Goal: Navigation & Orientation: Find specific page/section

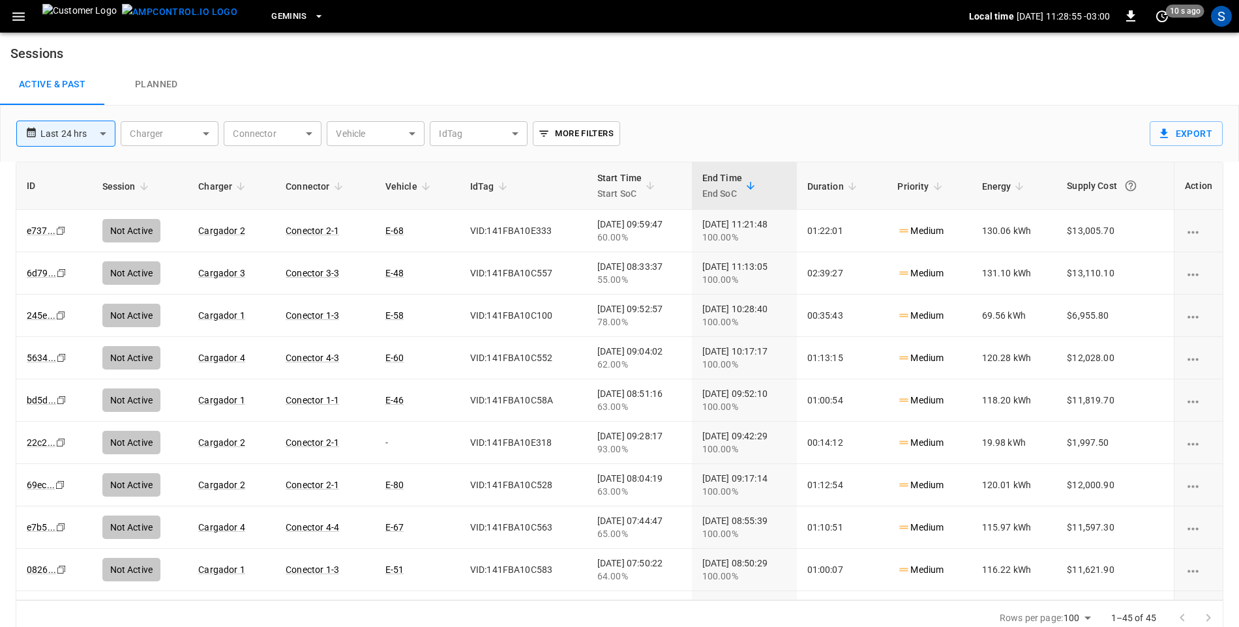
click at [20, 16] on icon "button" at bounding box center [18, 16] width 12 height 8
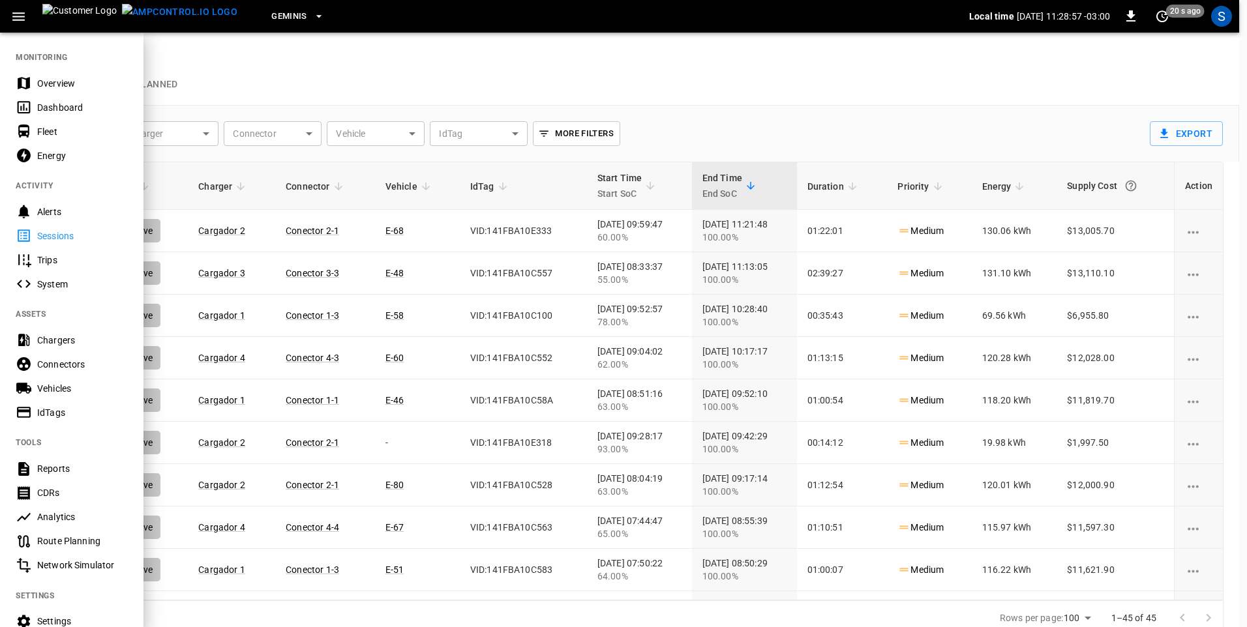
click at [55, 75] on div "Overview" at bounding box center [71, 83] width 143 height 24
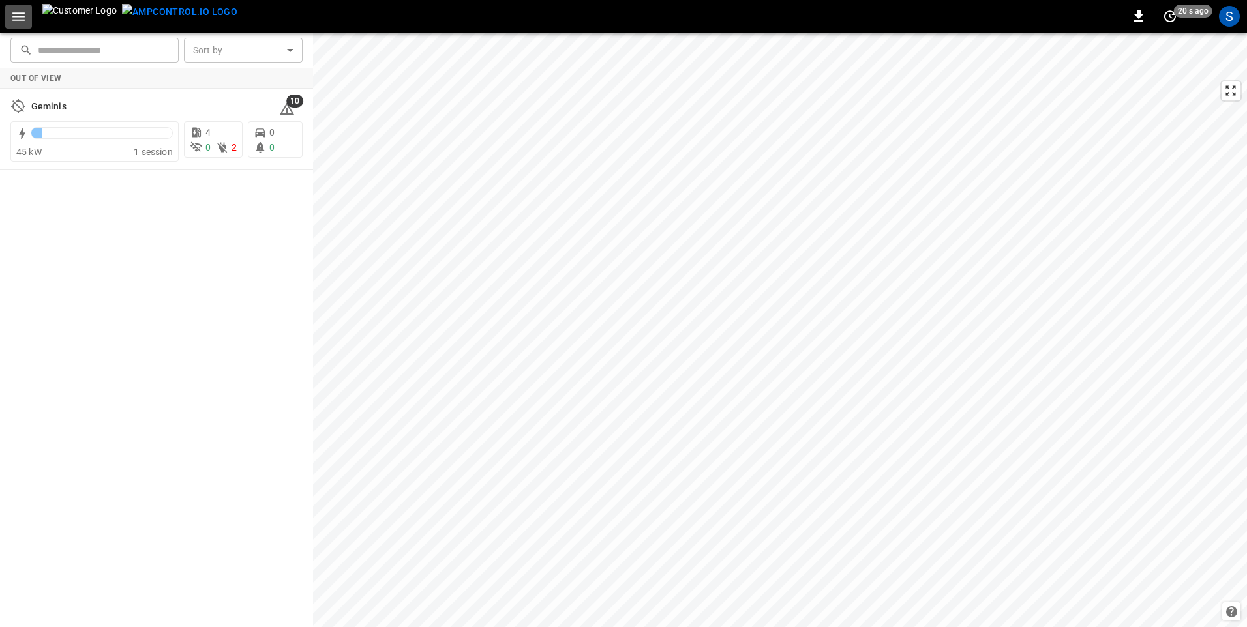
click at [22, 16] on icon "button" at bounding box center [18, 16] width 12 height 8
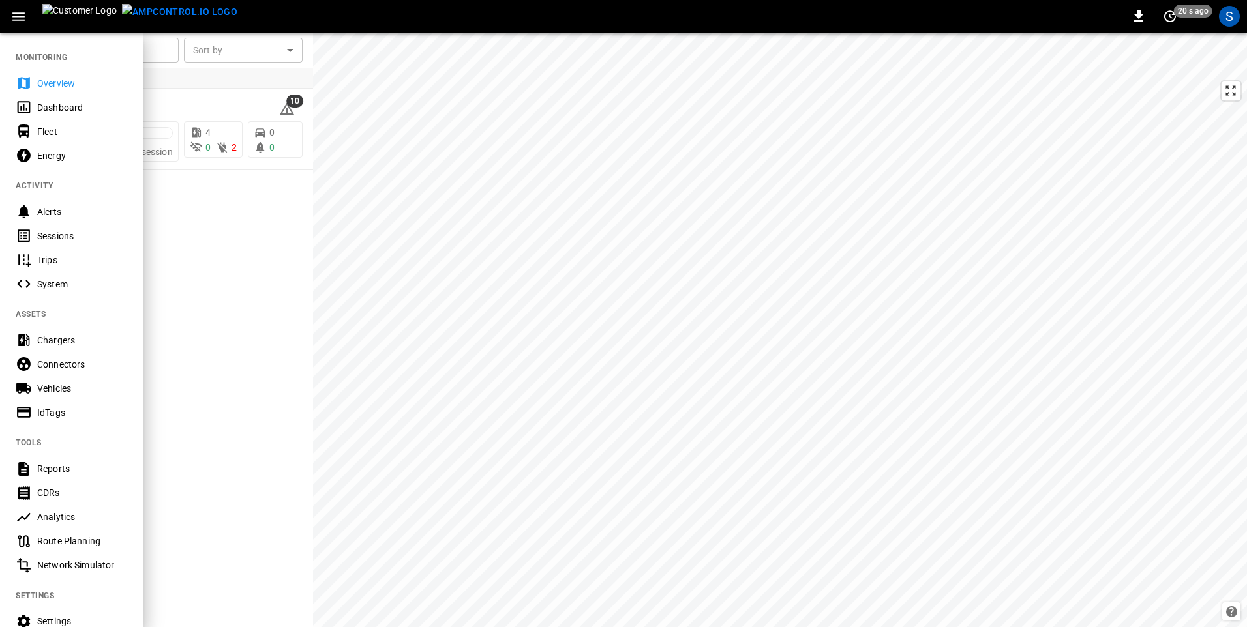
click at [59, 237] on div "Sessions" at bounding box center [82, 236] width 91 height 13
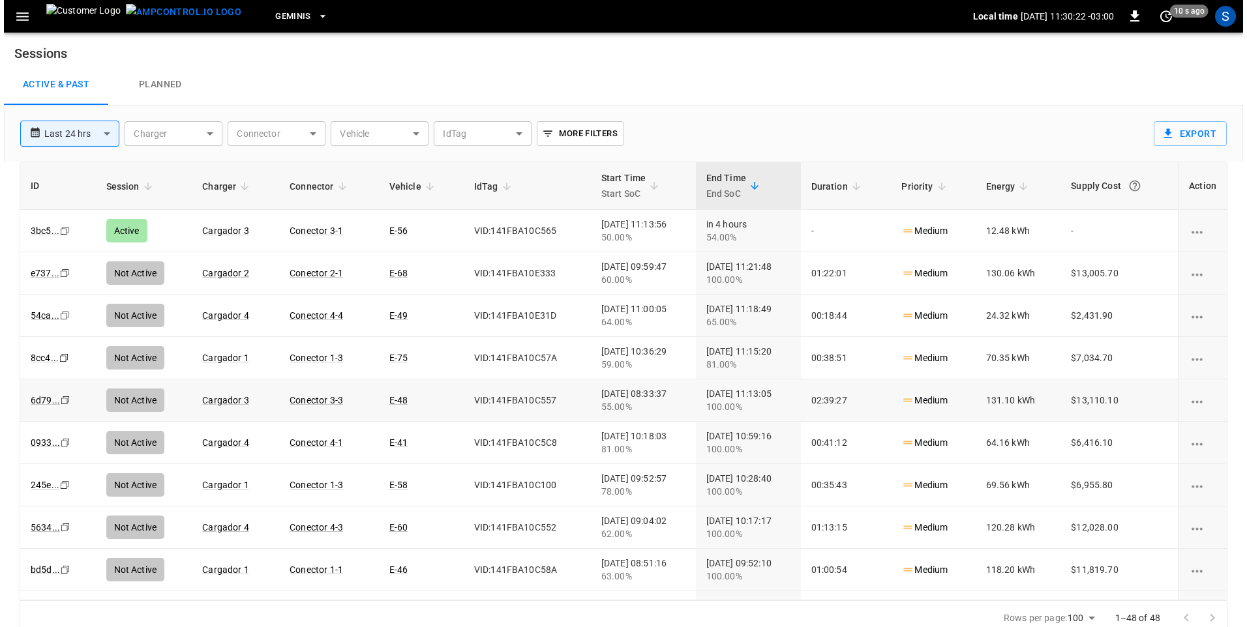
scroll to position [65, 0]
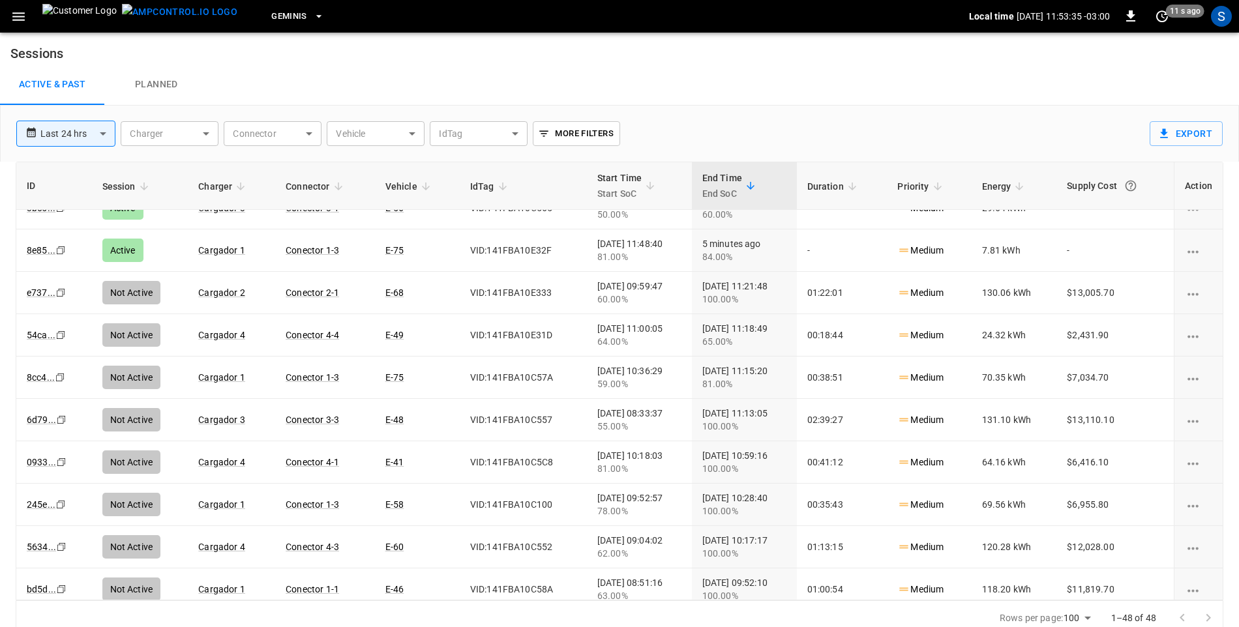
click at [15, 22] on icon "button" at bounding box center [18, 16] width 16 height 16
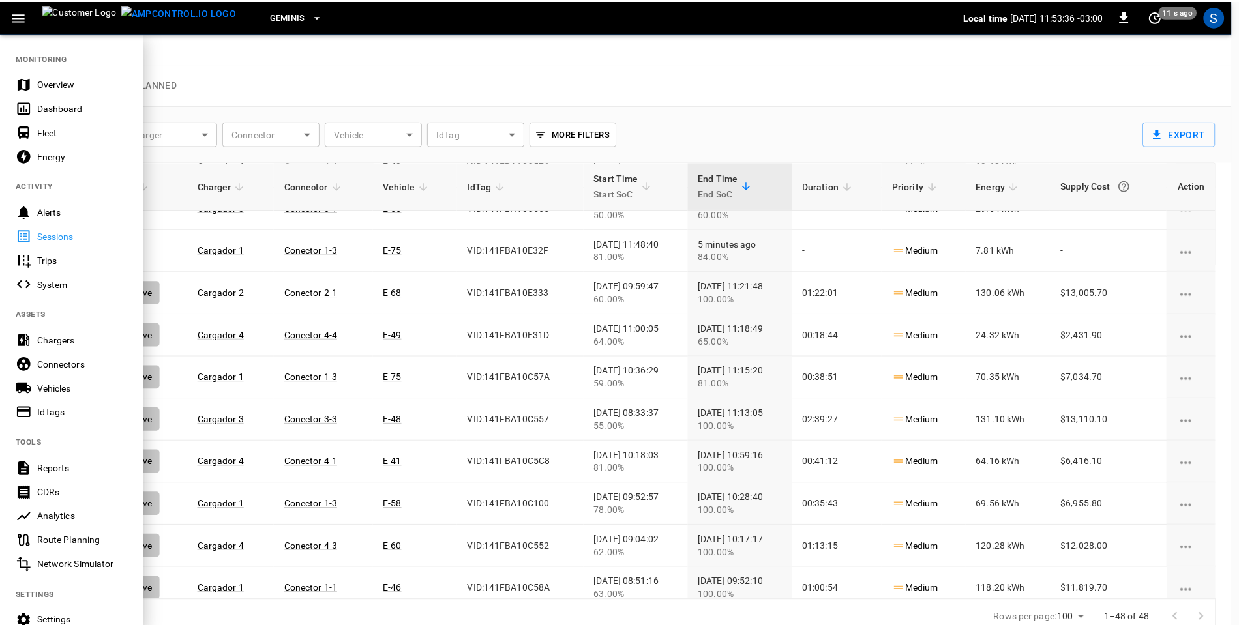
scroll to position [0, 0]
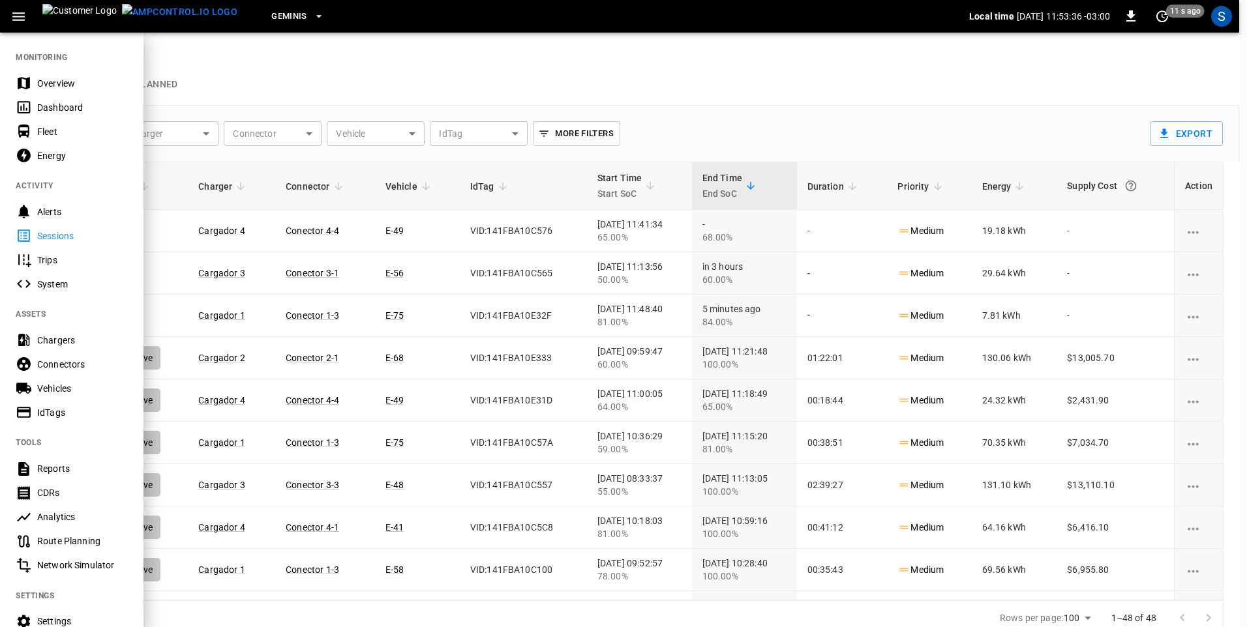
click at [44, 102] on div "Dashboard" at bounding box center [82, 107] width 91 height 13
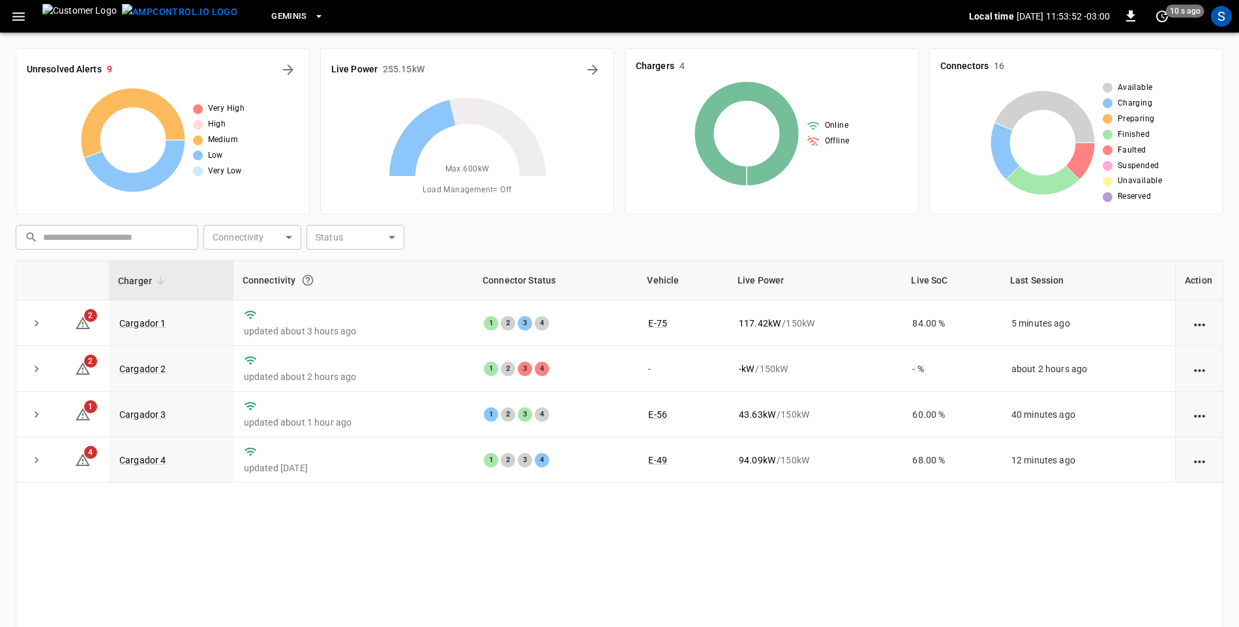
click at [24, 18] on icon "button" at bounding box center [18, 16] width 16 height 16
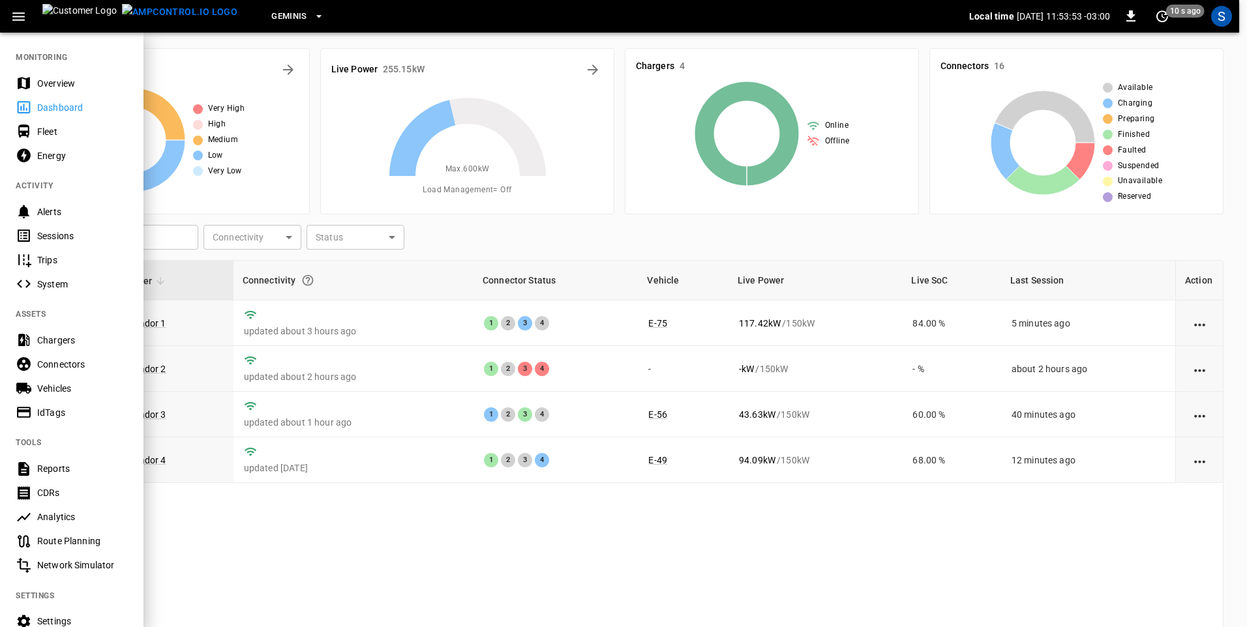
click at [56, 234] on div "Sessions" at bounding box center [82, 236] width 91 height 13
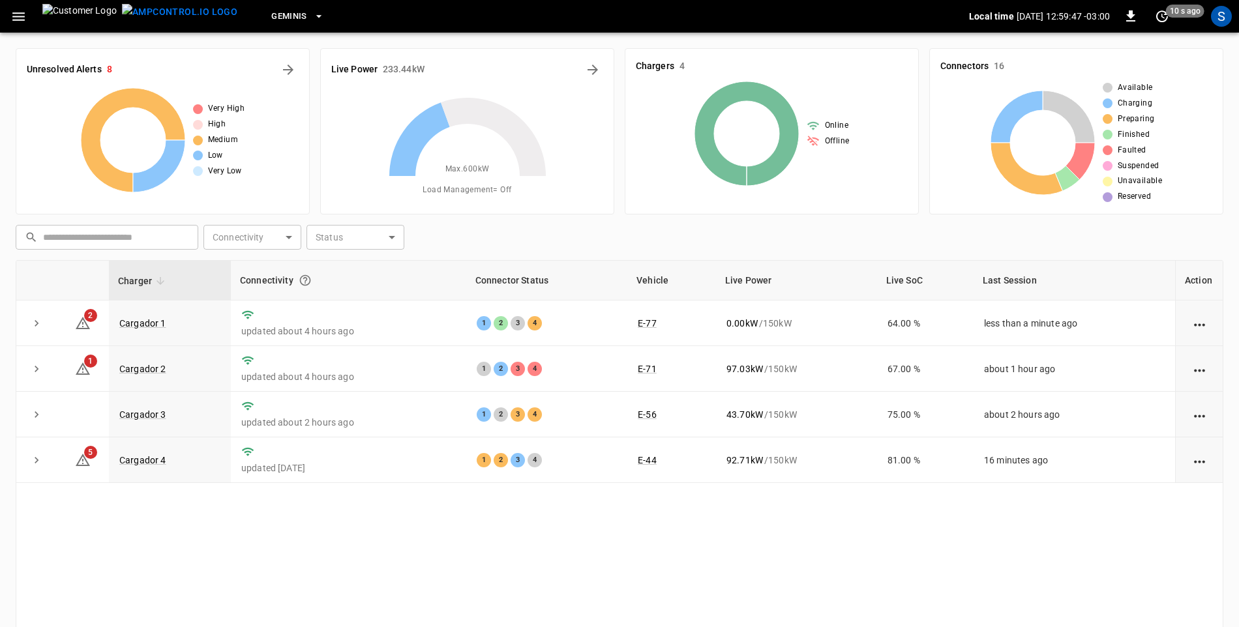
click at [16, 13] on icon "button" at bounding box center [18, 16] width 12 height 8
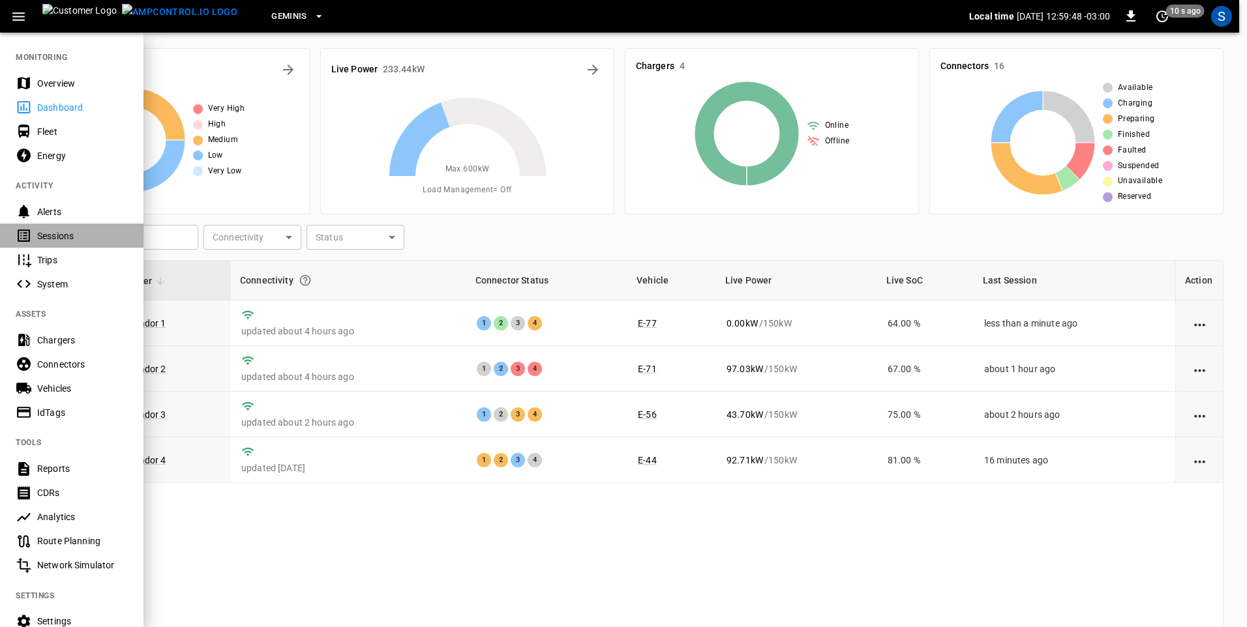
click at [73, 231] on div "Sessions" at bounding box center [82, 236] width 91 height 13
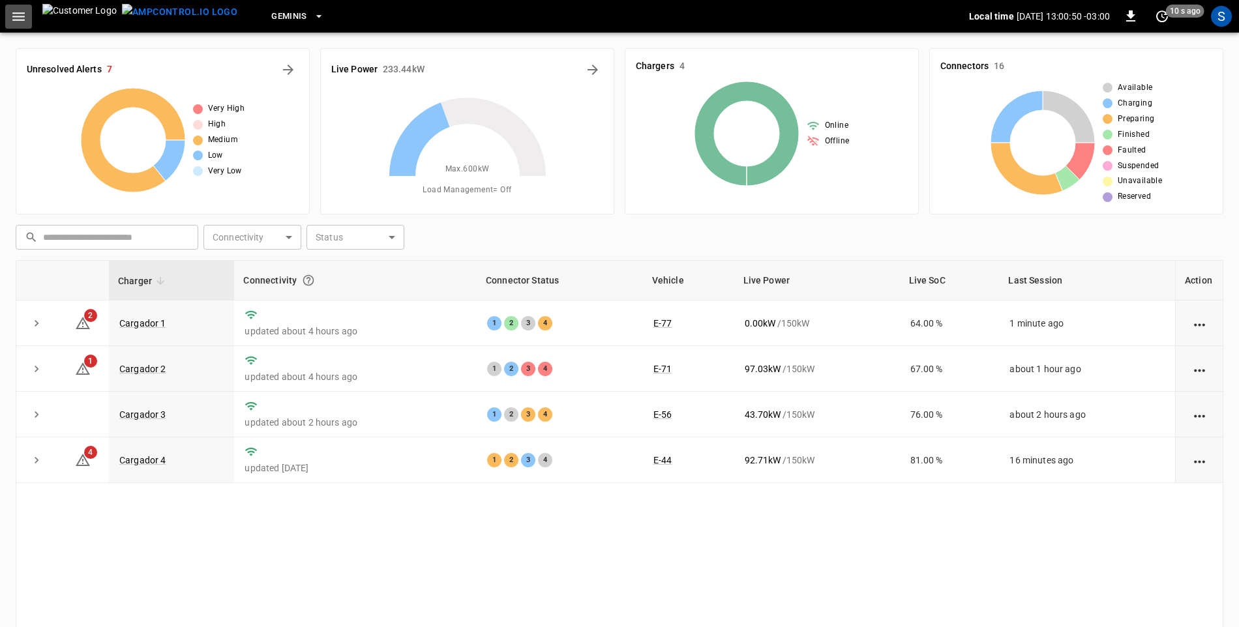
click at [16, 16] on icon "button" at bounding box center [18, 16] width 12 height 8
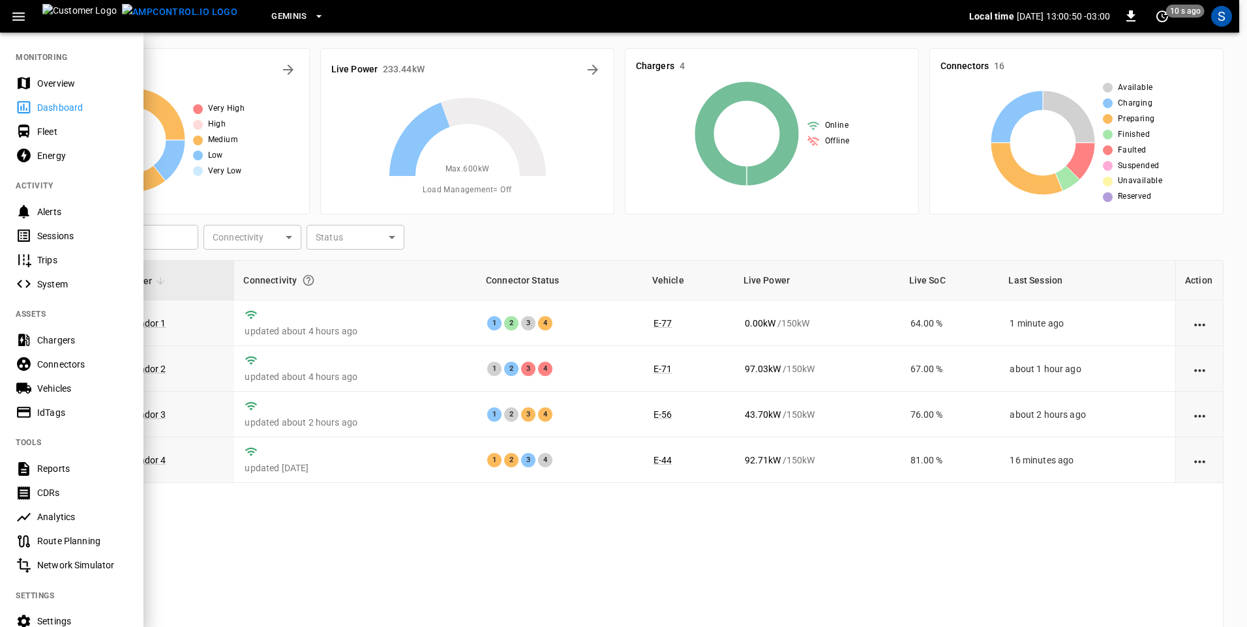
drag, startPoint x: 55, startPoint y: 236, endPoint x: 249, endPoint y: 492, distance: 321.6
click at [55, 236] on div "Sessions" at bounding box center [82, 236] width 91 height 13
